Goal: Transaction & Acquisition: Book appointment/travel/reservation

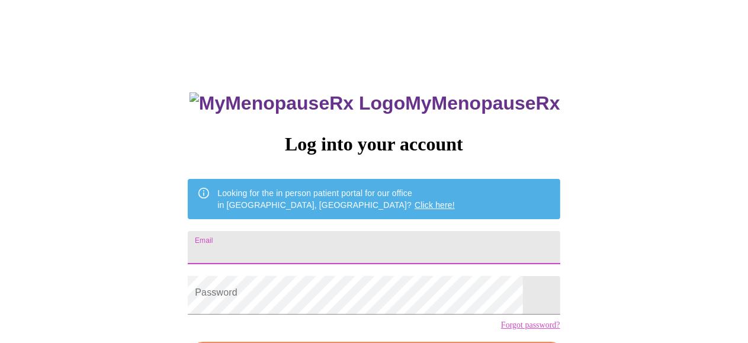
click at [298, 261] on input "Email" at bounding box center [374, 247] width 372 height 33
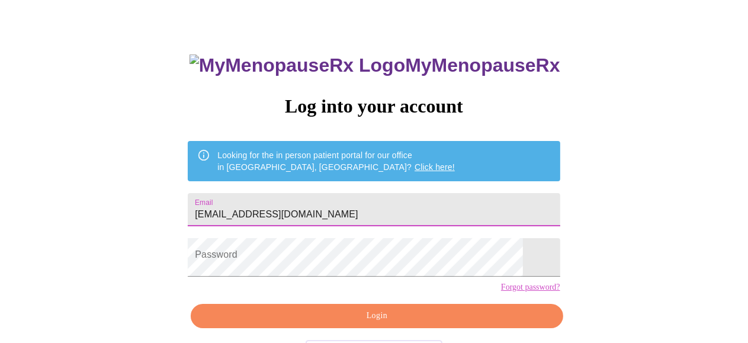
scroll to position [59, 0]
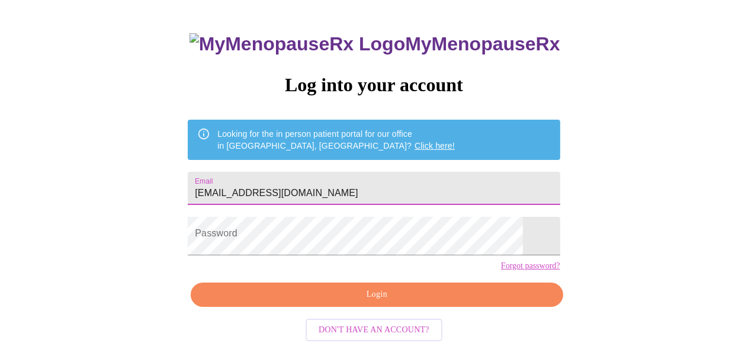
type input "[EMAIL_ADDRESS][DOMAIN_NAME]"
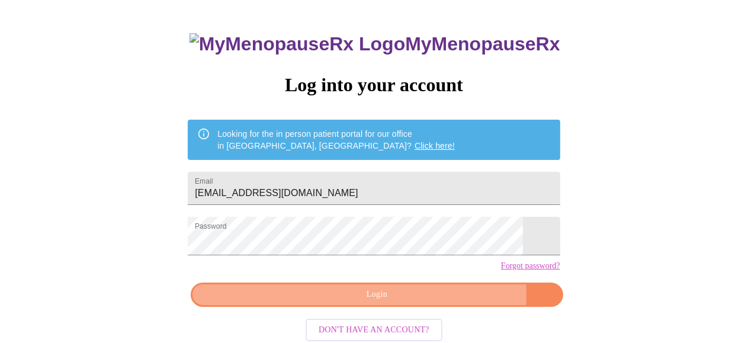
click at [315, 302] on span "Login" at bounding box center [376, 294] width 345 height 15
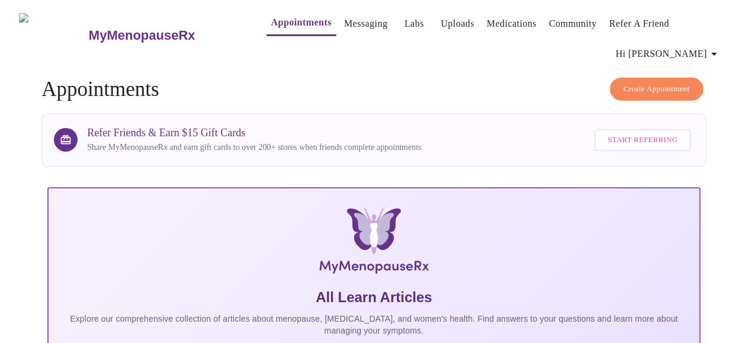
click at [359, 18] on link "Messaging" at bounding box center [365, 23] width 43 height 17
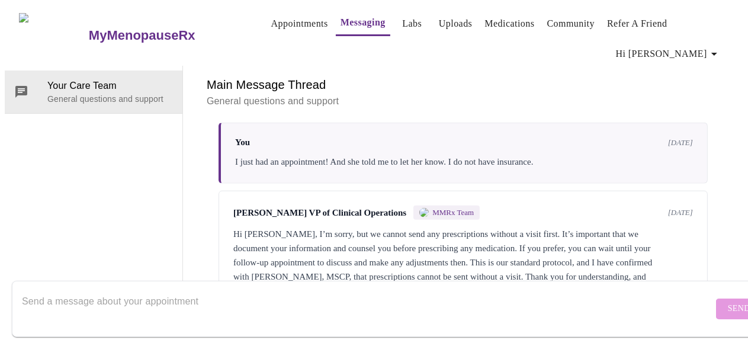
scroll to position [65, 0]
click at [197, 295] on textarea "Send a message about your appointment" at bounding box center [367, 309] width 691 height 38
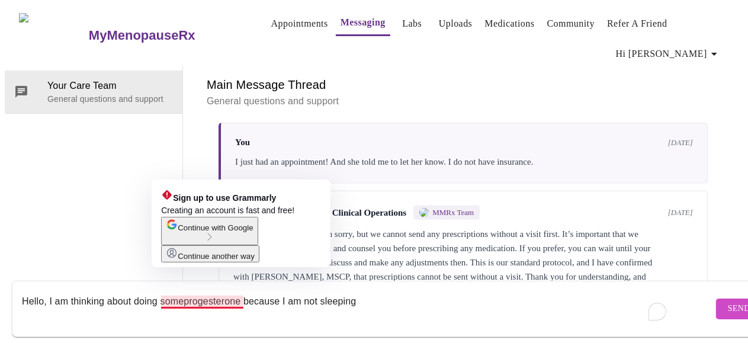
click at [186, 290] on textarea "Hello, I am thinking about doing someprogesterone because I am not sleeping" at bounding box center [367, 309] width 691 height 38
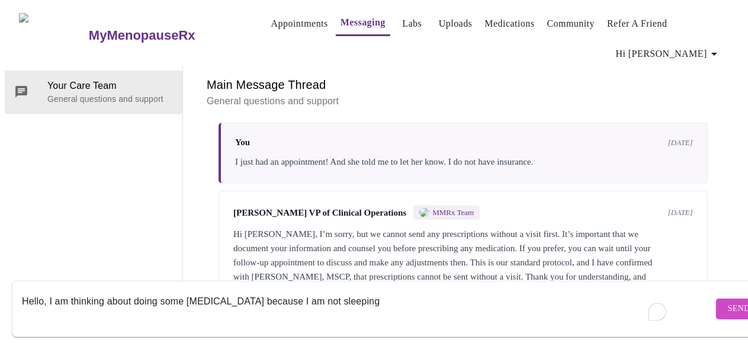
click at [377, 290] on textarea "Hello, I am thinking about doing some [MEDICAL_DATA] because I am not sleeping" at bounding box center [367, 309] width 691 height 38
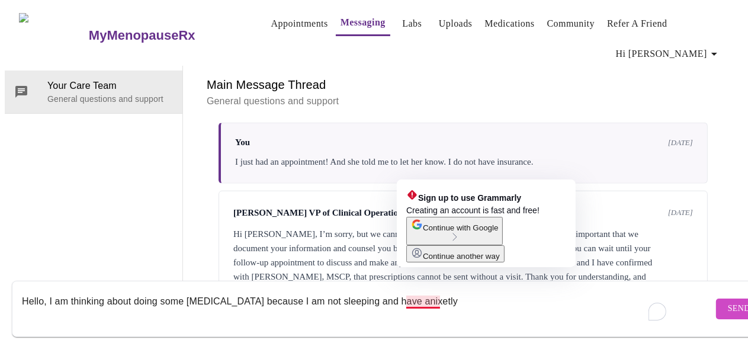
click at [446, 232] on span "Continue with Google" at bounding box center [460, 227] width 75 height 9
click at [433, 261] on span "Continue another way" at bounding box center [461, 256] width 77 height 9
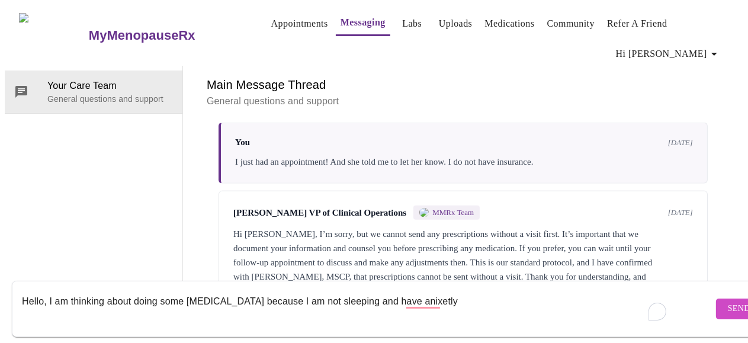
click at [446, 290] on textarea "Hello, I am thinking about doing some [MEDICAL_DATA] because I am not sleeping …" at bounding box center [367, 309] width 691 height 38
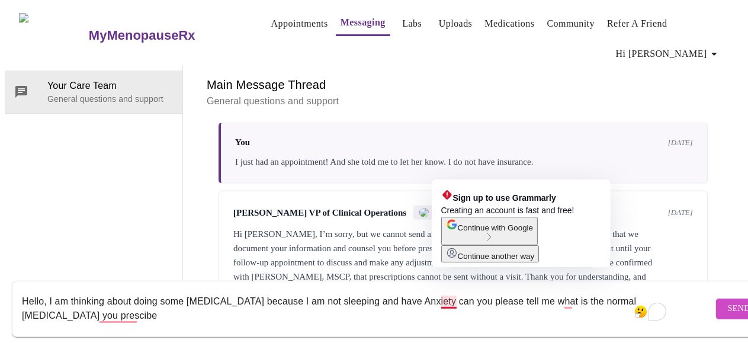
drag, startPoint x: 452, startPoint y: 293, endPoint x: 446, endPoint y: 288, distance: 8.4
click at [446, 290] on textarea "Hello, I am thinking about doing some [MEDICAL_DATA] because I am not sleeping …" at bounding box center [367, 309] width 691 height 38
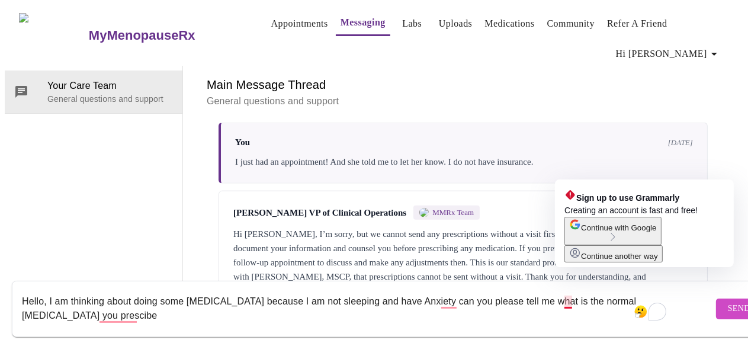
click at [586, 261] on div "Continue another way" at bounding box center [613, 254] width 89 height 14
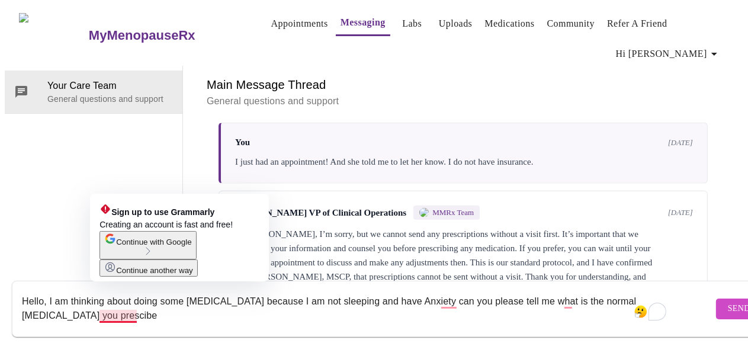
click at [140, 304] on textarea "Hello, I am thinking about doing some [MEDICAL_DATA] because I am not sleeping …" at bounding box center [367, 309] width 691 height 38
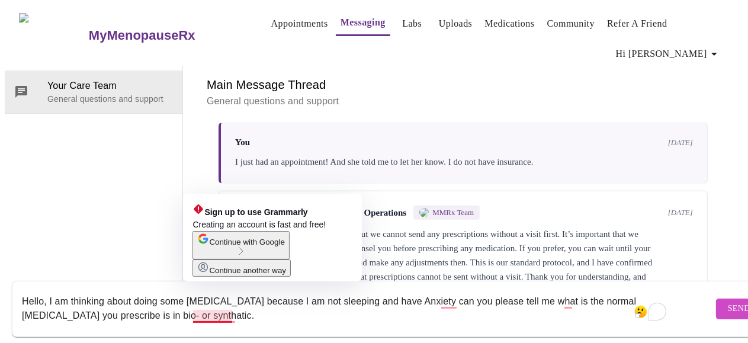
click at [227, 277] on button "Continue another way" at bounding box center [241, 267] width 98 height 17
click at [246, 309] on textarea "Hello, I am thinking about doing some [MEDICAL_DATA] because I am not sleeping …" at bounding box center [367, 309] width 691 height 38
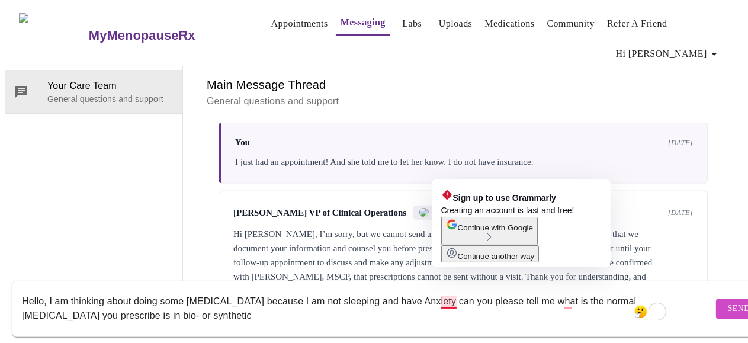
click at [444, 295] on textarea "Hello, I am thinking about doing some [MEDICAL_DATA] because I am not sleeping …" at bounding box center [367, 309] width 691 height 38
click at [444, 293] on textarea "Hello, I am thinking about doing some [MEDICAL_DATA] because I am not sleeping …" at bounding box center [367, 309] width 691 height 38
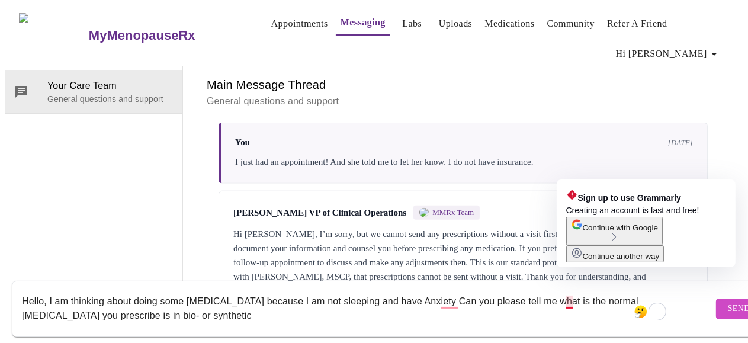
click at [585, 232] on div "Continue with Google" at bounding box center [614, 226] width 87 height 14
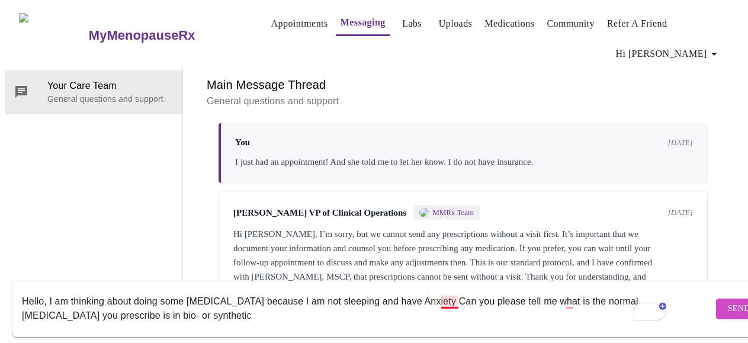
click at [446, 290] on textarea "Hello, I am thinking about doing some [MEDICAL_DATA] because I am not sleeping …" at bounding box center [367, 309] width 691 height 38
click at [280, 302] on textarea "Hello, I am thinking about doing some [MEDICAL_DATA] because I am not sleeping …" at bounding box center [367, 309] width 691 height 38
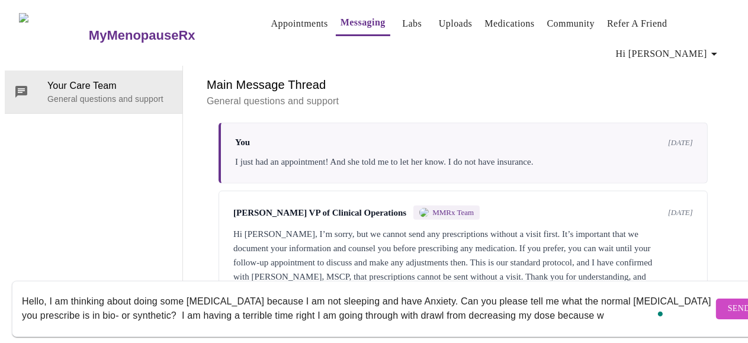
scroll to position [8, 0]
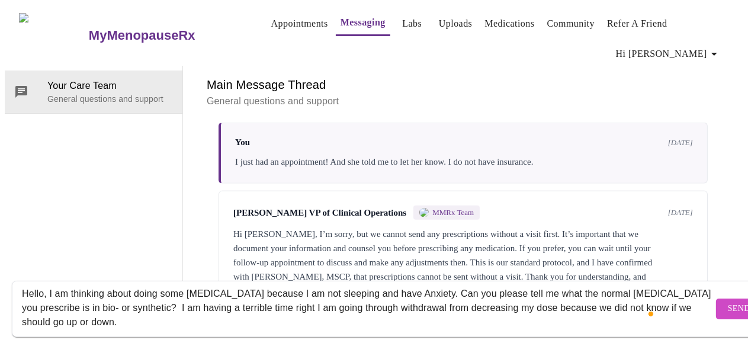
click at [269, 317] on div "Hello, I am thinking about doing some [MEDICAL_DATA] because I am not sleeping …" at bounding box center [367, 309] width 691 height 46
click at [270, 317] on div "Hello, I am thinking about doing some [MEDICAL_DATA] because I am not sleeping …" at bounding box center [367, 309] width 691 height 46
click at [274, 309] on textarea "Hello, I am thinking about doing some [MEDICAL_DATA] because I am not sleeping …" at bounding box center [367, 309] width 691 height 38
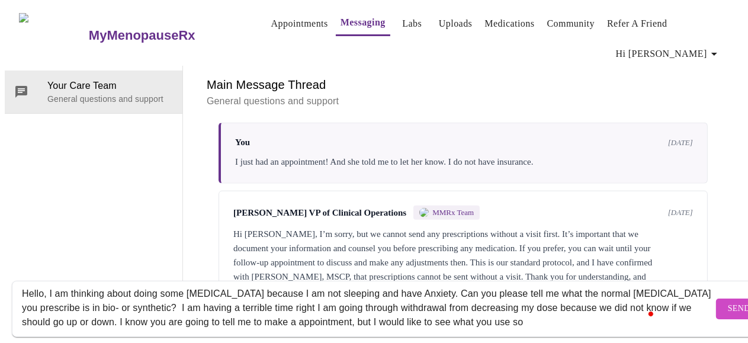
scroll to position [22, 0]
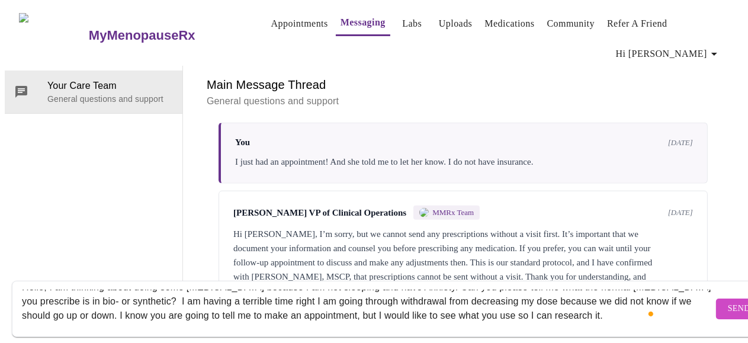
click at [163, 311] on textarea "Hello, I am thinking about doing some [MEDICAL_DATA] because I am not sleeping …" at bounding box center [367, 309] width 691 height 38
type textarea "Hello, I am thinking about doing some [MEDICAL_DATA] because I am not sleeping …"
click at [728, 301] on span "Send" at bounding box center [739, 308] width 23 height 15
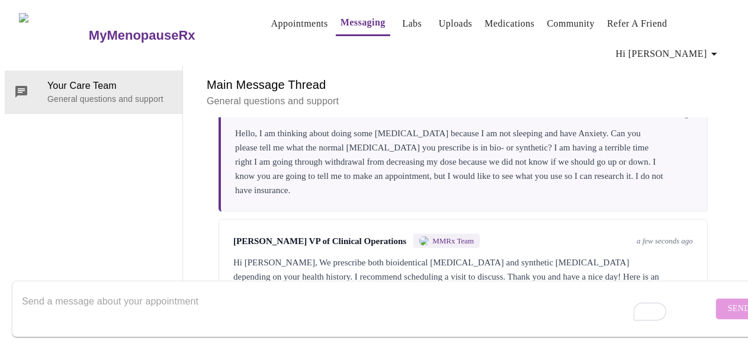
scroll to position [0, 0]
click at [271, 16] on link "Appointments" at bounding box center [299, 23] width 57 height 17
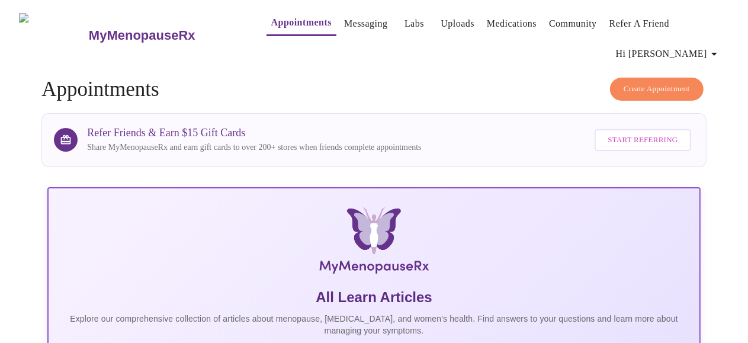
click at [624, 93] on span "Create Appointment" at bounding box center [657, 89] width 66 height 14
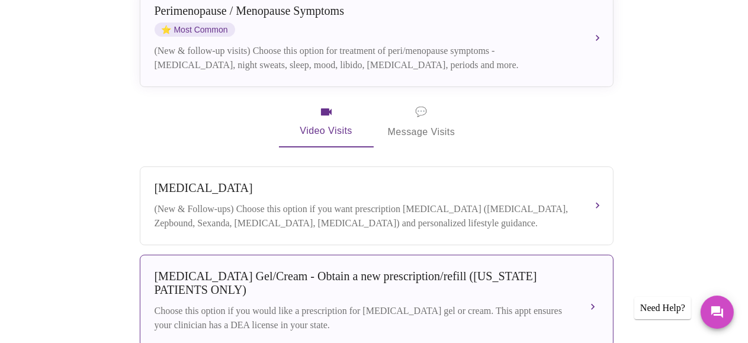
scroll to position [228, 0]
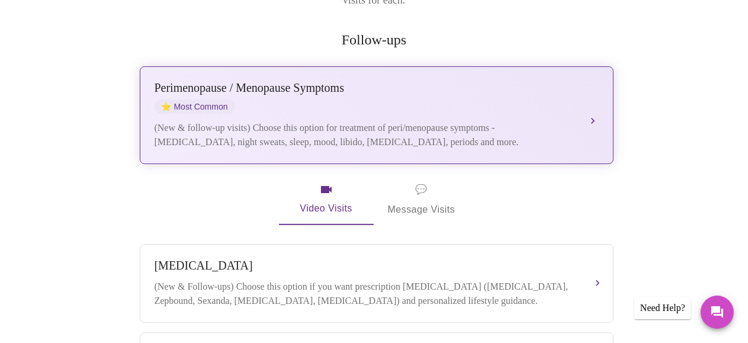
click at [295, 85] on div "[MEDICAL_DATA] / Menopause Symptoms ⭐ Most Common" at bounding box center [365, 97] width 420 height 33
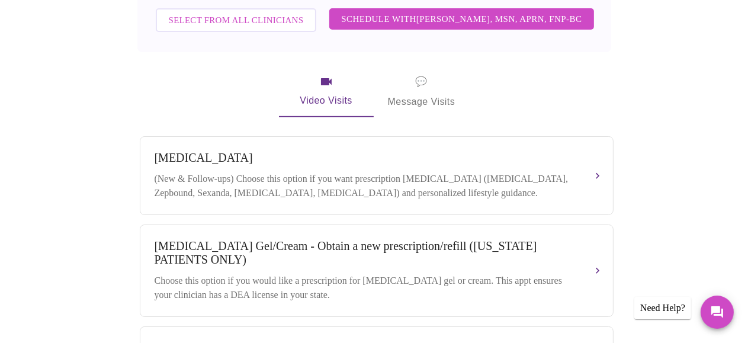
scroll to position [346, 0]
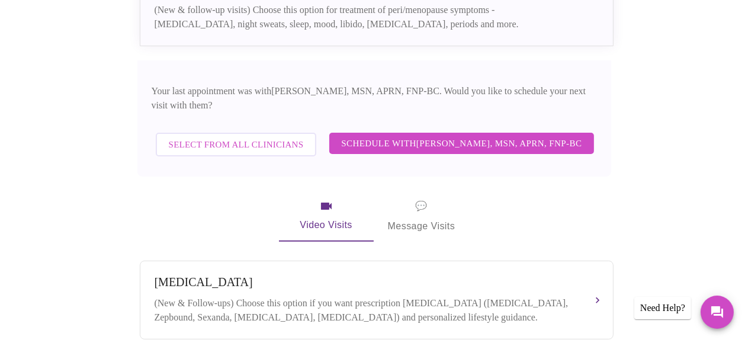
click at [478, 142] on span "Schedule with [PERSON_NAME], MSN, APRN, FNP-BC" at bounding box center [461, 143] width 240 height 15
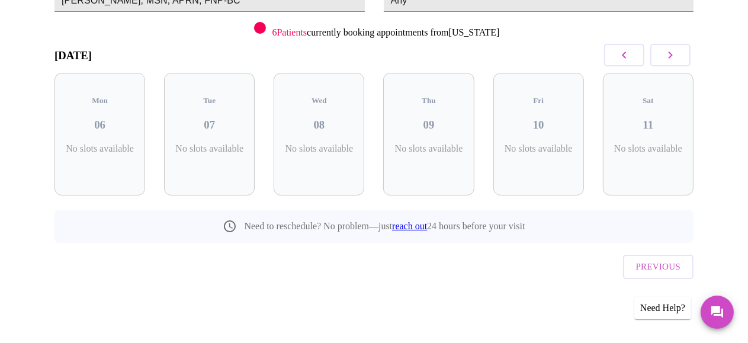
scroll to position [177, 0]
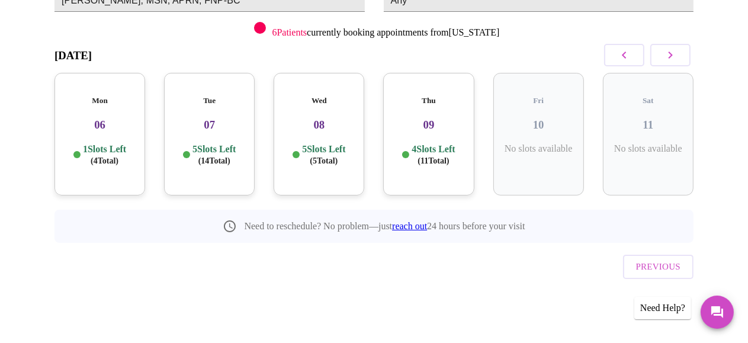
click at [199, 131] on h3 "07" at bounding box center [209, 124] width 72 height 13
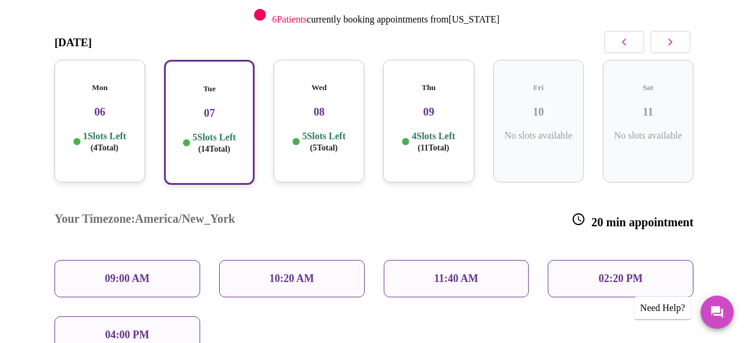
click at [106, 117] on div "Mon 06 1 Slots Left ( 4 Total)" at bounding box center [99, 121] width 91 height 123
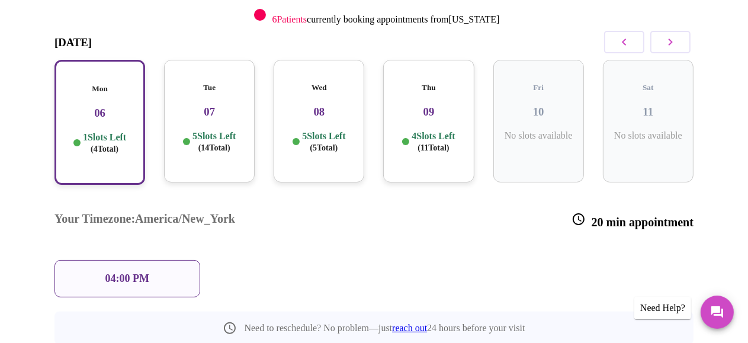
click at [157, 273] on div "04:00 PM" at bounding box center [127, 278] width 146 height 37
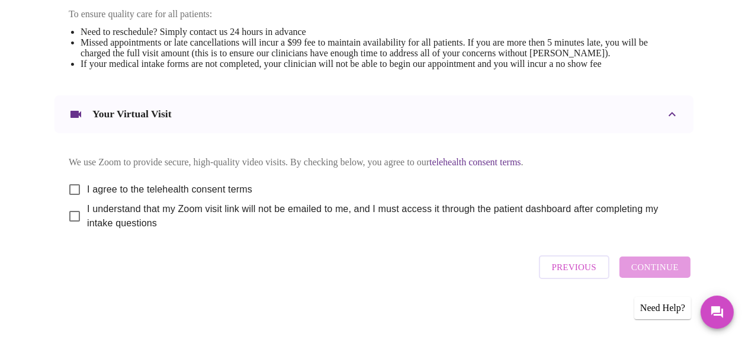
scroll to position [711, 0]
click at [76, 202] on input "I agree to the telehealth consent terms" at bounding box center [74, 189] width 25 height 25
checkbox input "true"
click at [75, 205] on input "I understand that my Zoom visit link will not be emailed to me, and I must acce…" at bounding box center [74, 216] width 25 height 25
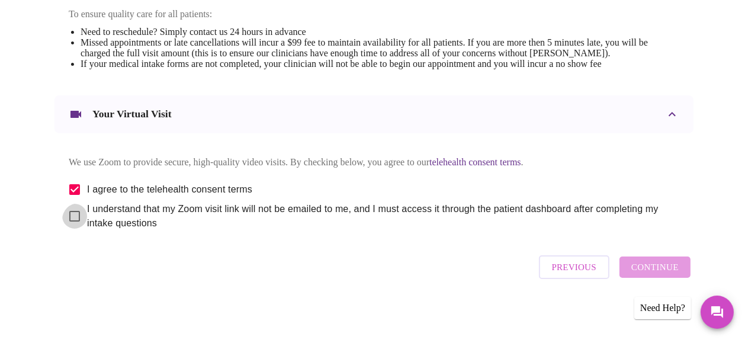
checkbox input "true"
click at [663, 275] on span "Continue" at bounding box center [654, 266] width 47 height 15
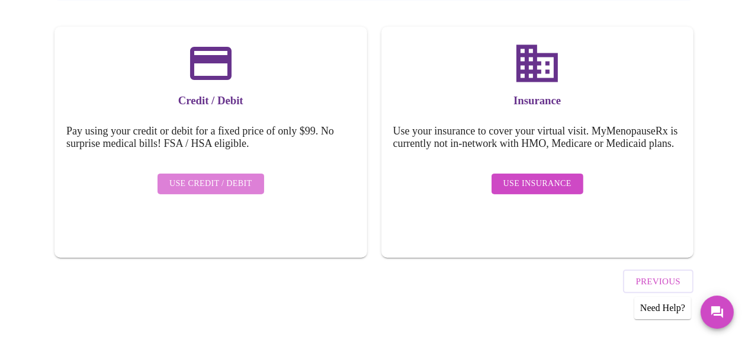
click at [217, 191] on span "Use Credit / Debit" at bounding box center [210, 183] width 83 height 15
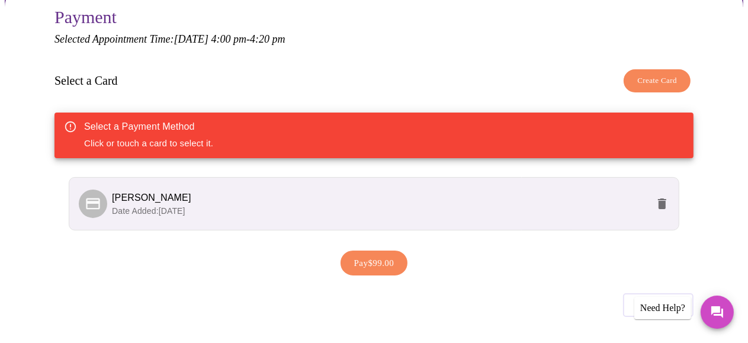
scroll to position [178, 0]
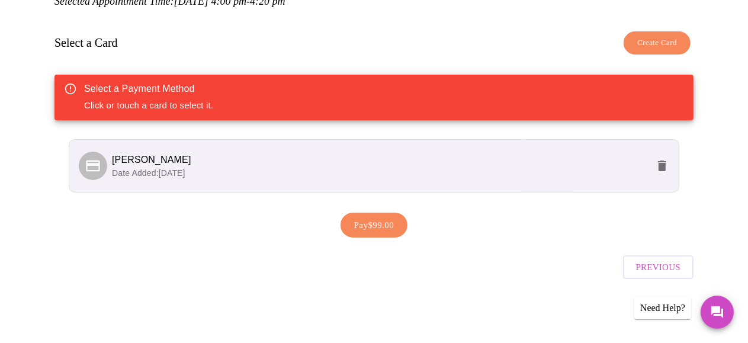
click at [240, 167] on span "[PERSON_NAME]" at bounding box center [380, 160] width 536 height 14
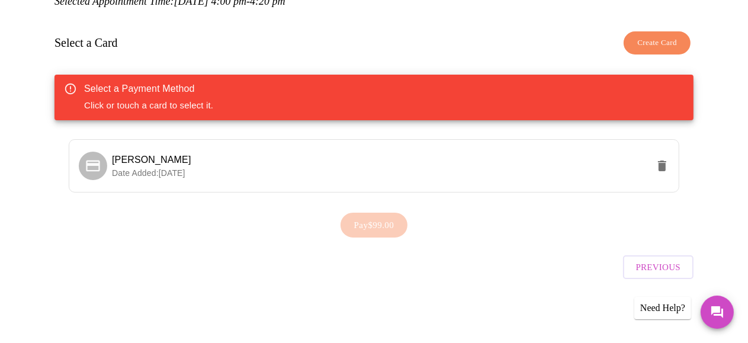
click at [401, 243] on div "Pay $99.00" at bounding box center [373, 225] width 639 height 37
click at [526, 243] on div "Pay $99.00" at bounding box center [373, 225] width 639 height 37
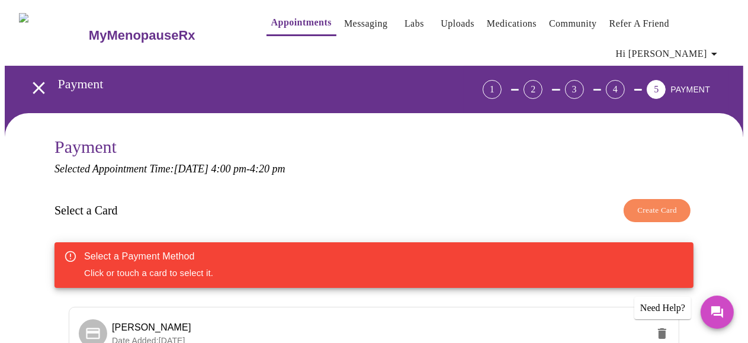
scroll to position [208, 0]
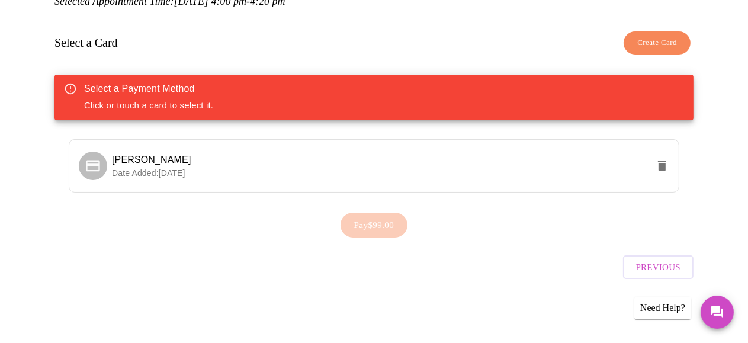
click at [304, 258] on div "Previous" at bounding box center [373, 263] width 639 height 41
click at [280, 79] on div "Select a Payment Method Click or touch a card to select it." at bounding box center [373, 98] width 639 height 46
click at [127, 167] on p "Date Added: [DATE]" at bounding box center [380, 173] width 536 height 12
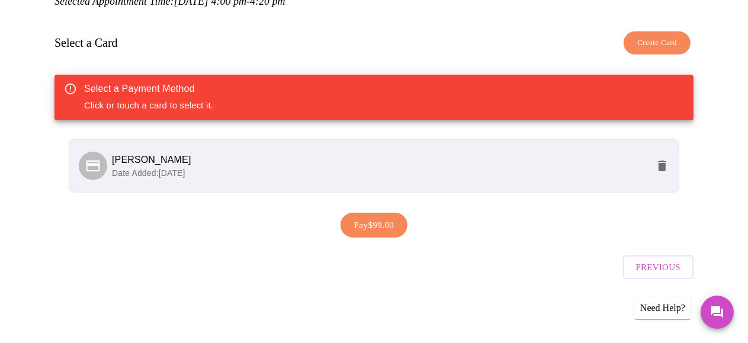
click at [104, 152] on div at bounding box center [95, 166] width 33 height 28
click at [394, 217] on span "Pay $99.00" at bounding box center [374, 224] width 40 height 15
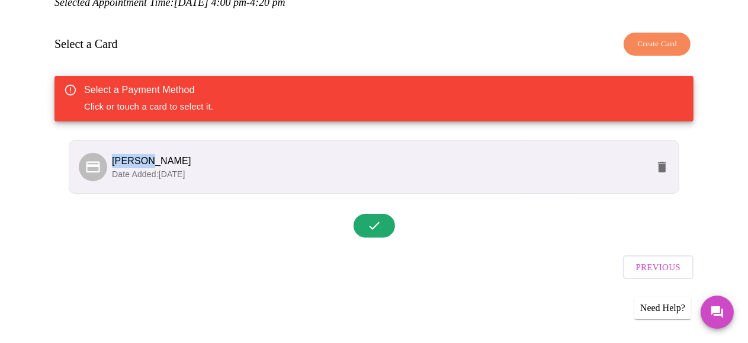
scroll to position [206, 0]
